Goal: Subscribe to service/newsletter

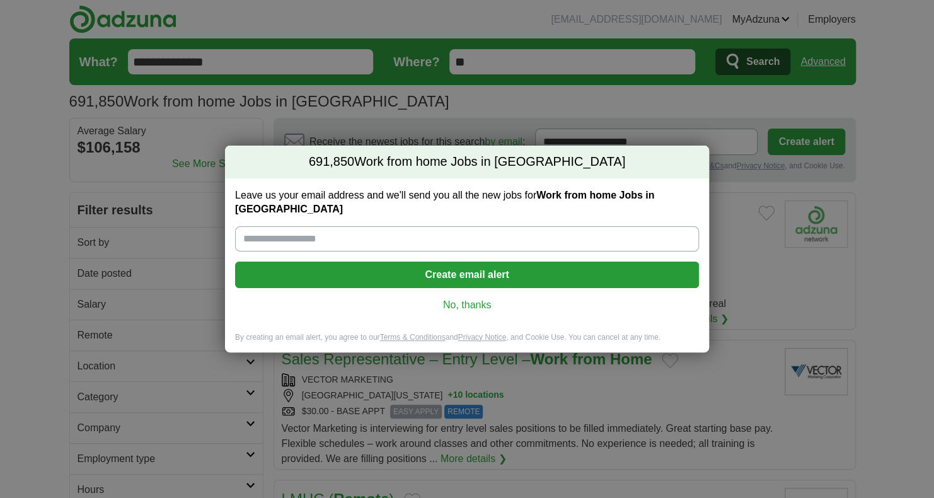
click at [411, 226] on input "Leave us your email address and we'll send you all the new jobs for Work from h…" at bounding box center [467, 238] width 464 height 25
type input "**********"
click at [393, 262] on button "Create email alert" at bounding box center [467, 275] width 464 height 26
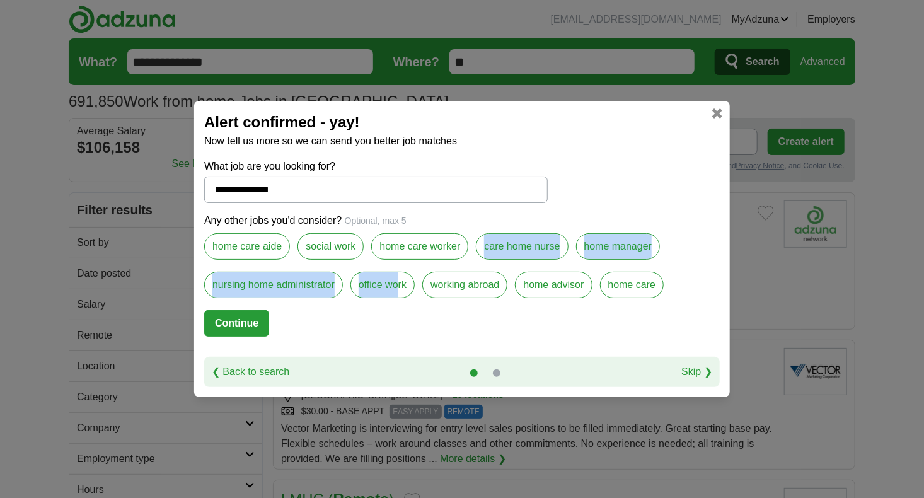
drag, startPoint x: 402, startPoint y: 269, endPoint x: 396, endPoint y: 279, distance: 11.3
click at [396, 279] on div "Any other jobs you'd consider? Optional, max 5 home care aide social work home …" at bounding box center [462, 261] width 516 height 97
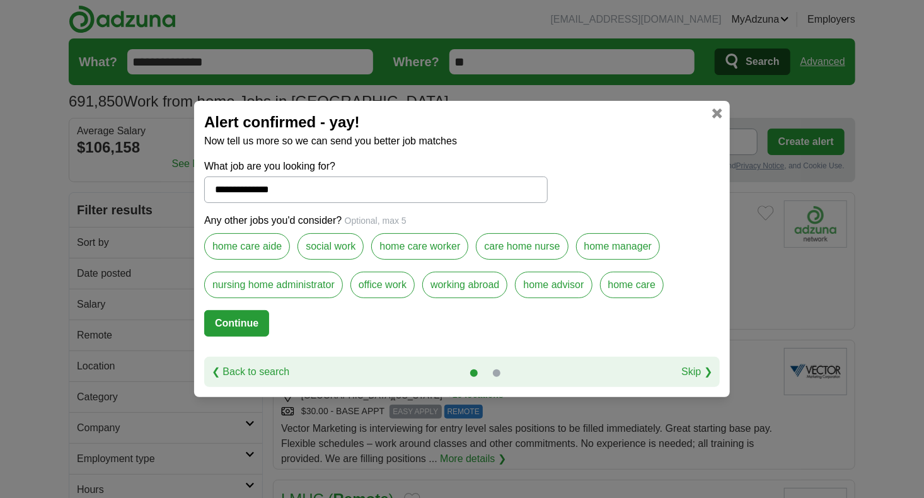
drag, startPoint x: 396, startPoint y: 279, endPoint x: 558, endPoint y: 198, distance: 180.4
click at [553, 199] on form "**********" at bounding box center [462, 258] width 516 height 198
click at [403, 283] on label "office work" at bounding box center [382, 285] width 64 height 26
click at [230, 324] on button "Continue" at bounding box center [236, 323] width 65 height 26
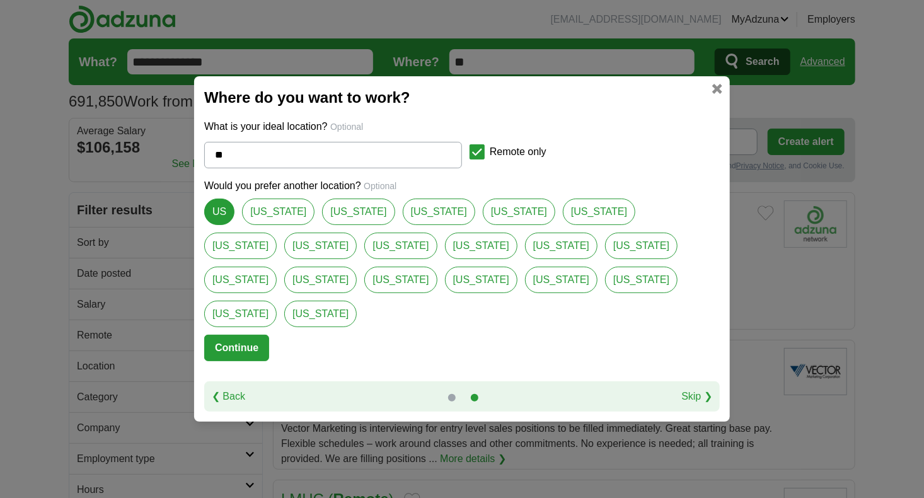
click at [250, 335] on button "Continue" at bounding box center [236, 348] width 65 height 26
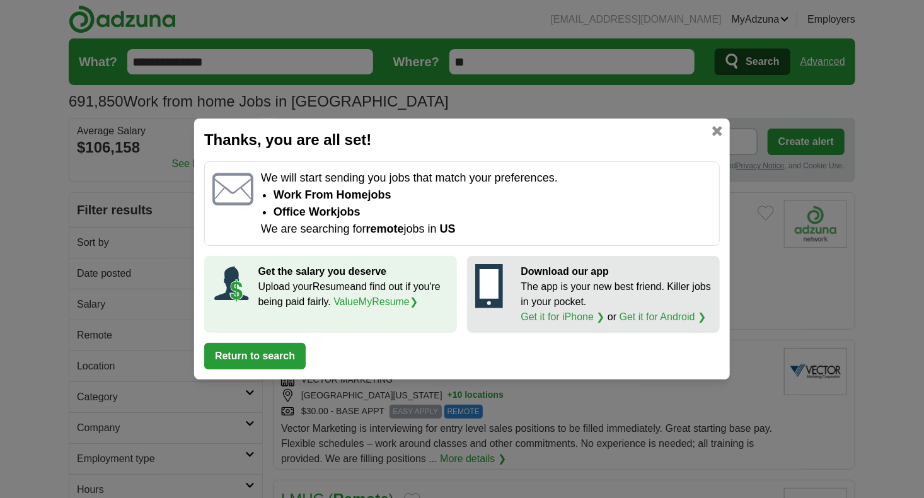
click at [293, 355] on button "Return to search" at bounding box center [254, 356] width 101 height 26
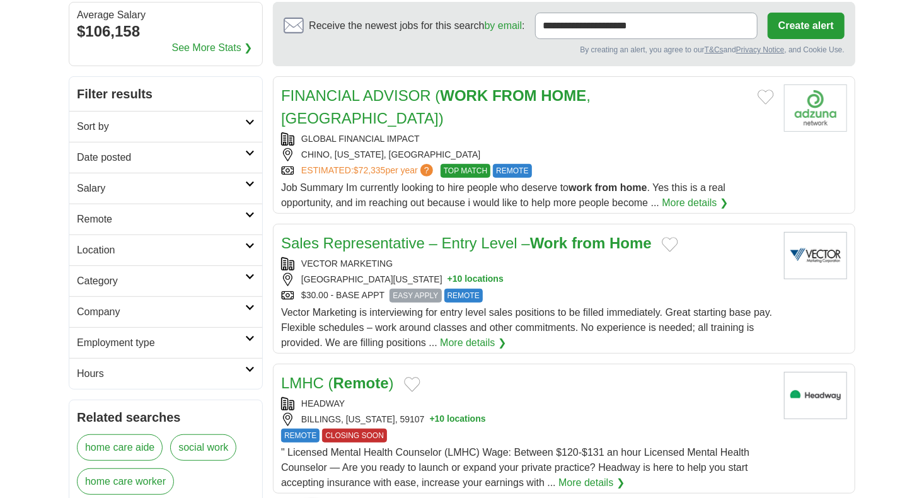
scroll to position [126, 0]
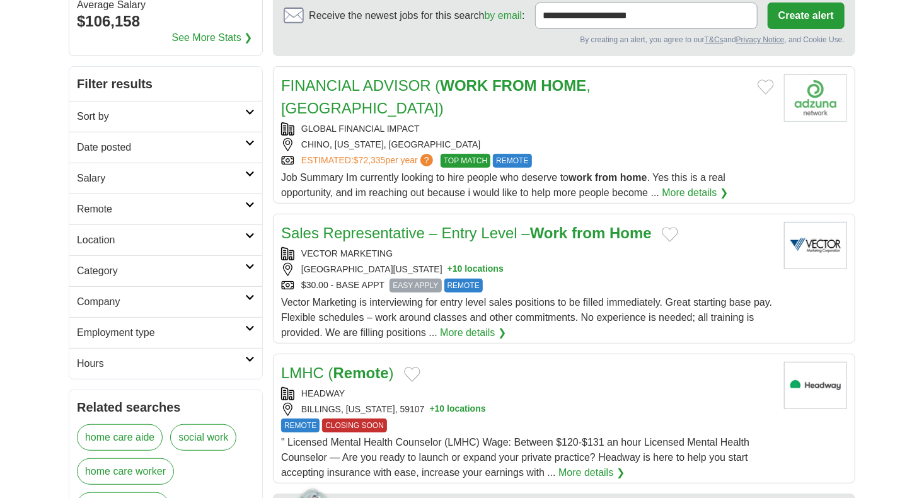
click at [490, 325] on link "More details ❯" at bounding box center [473, 332] width 66 height 15
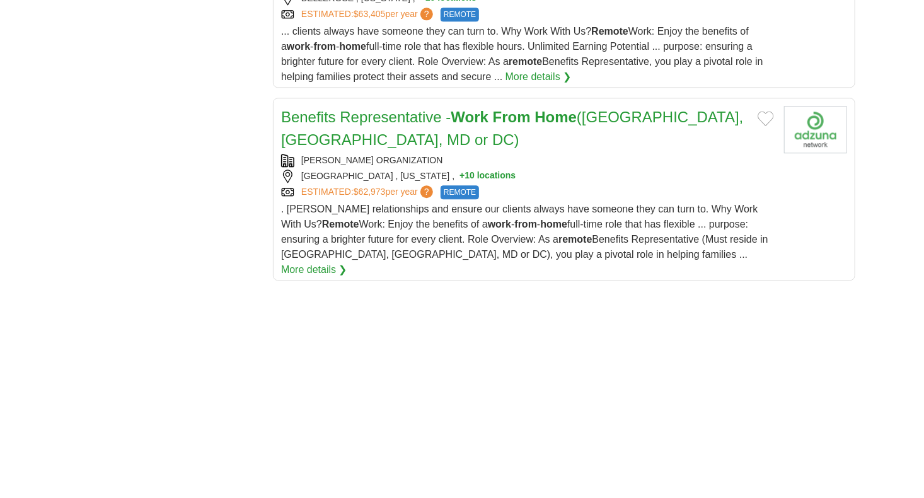
scroll to position [1513, 0]
